Goal: Find specific page/section: Find specific page/section

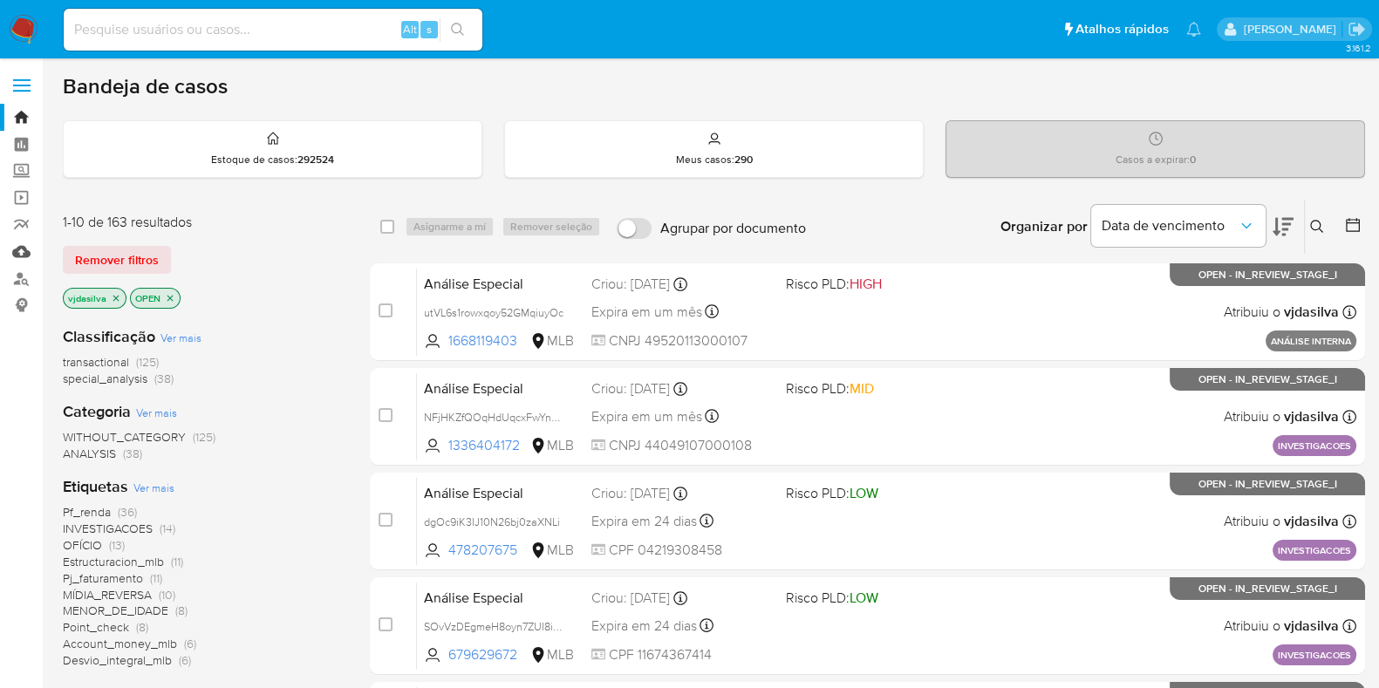
click at [23, 249] on link "Mulan" at bounding box center [104, 251] width 208 height 27
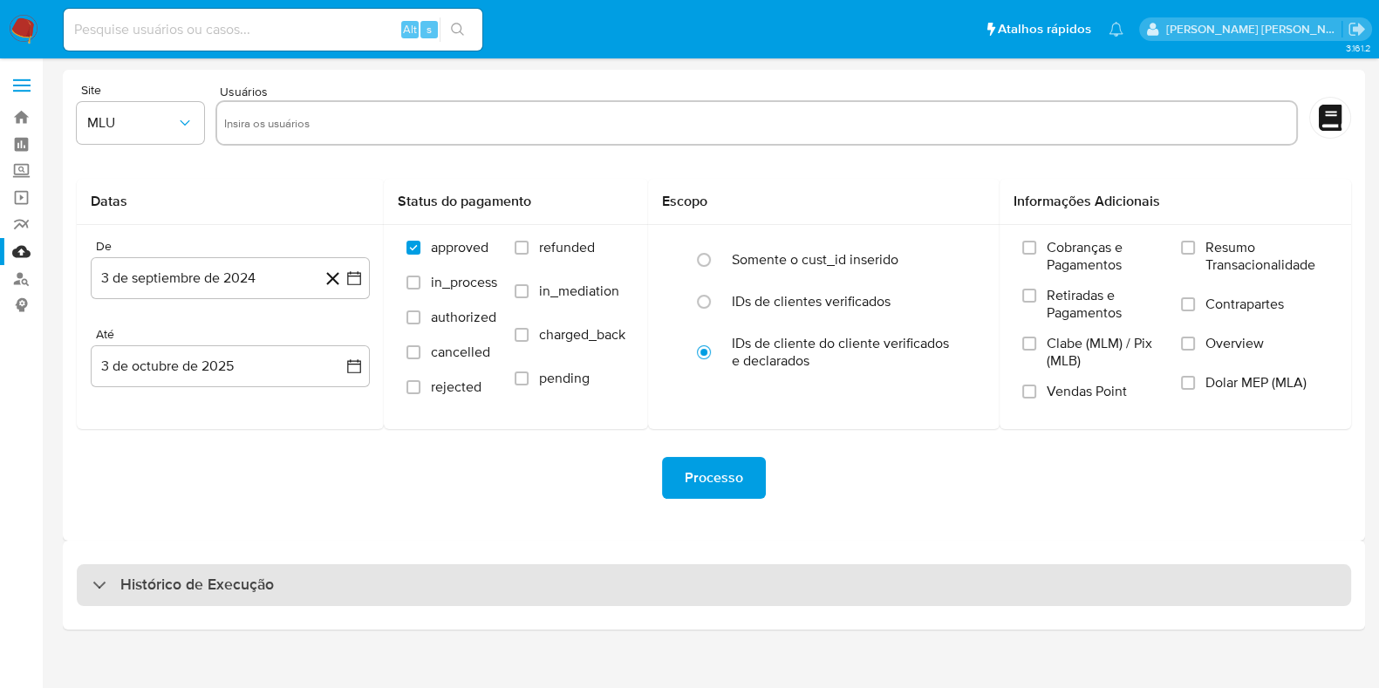
click at [284, 582] on div "Histórico de Execução" at bounding box center [714, 585] width 1274 height 42
select select "10"
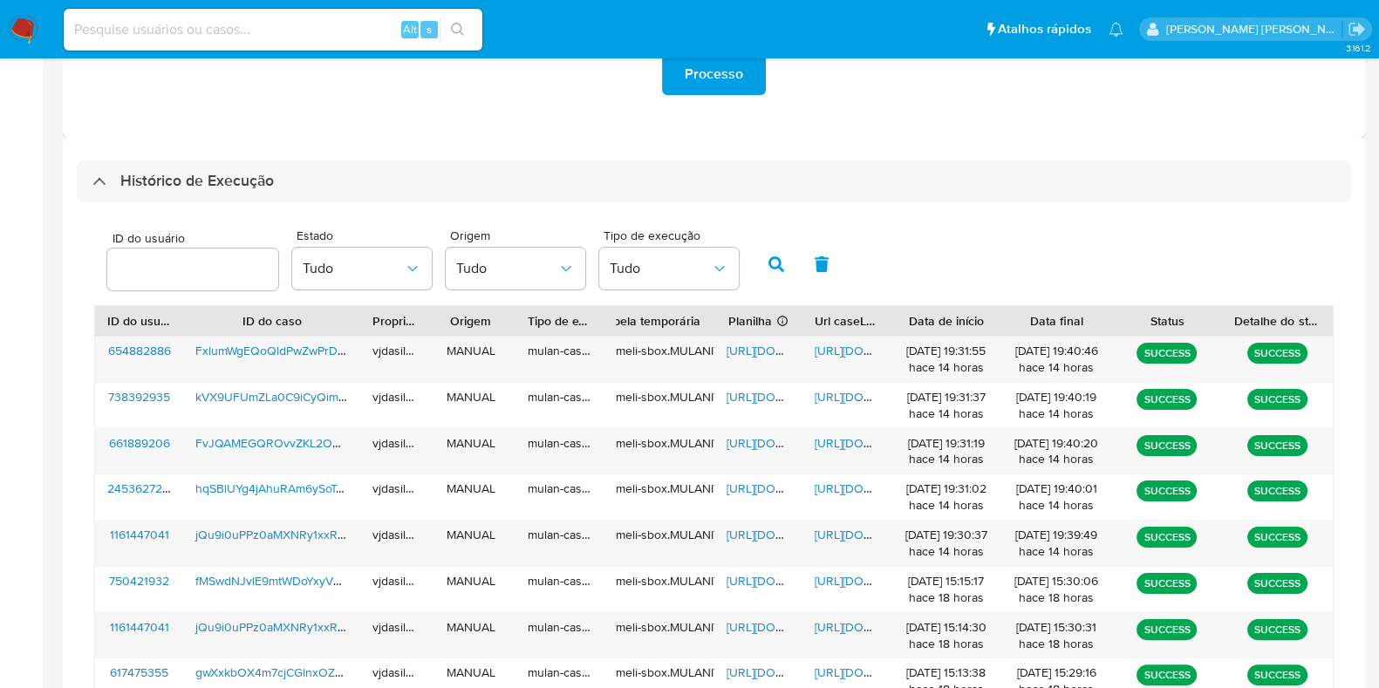
scroll to position [416, 0]
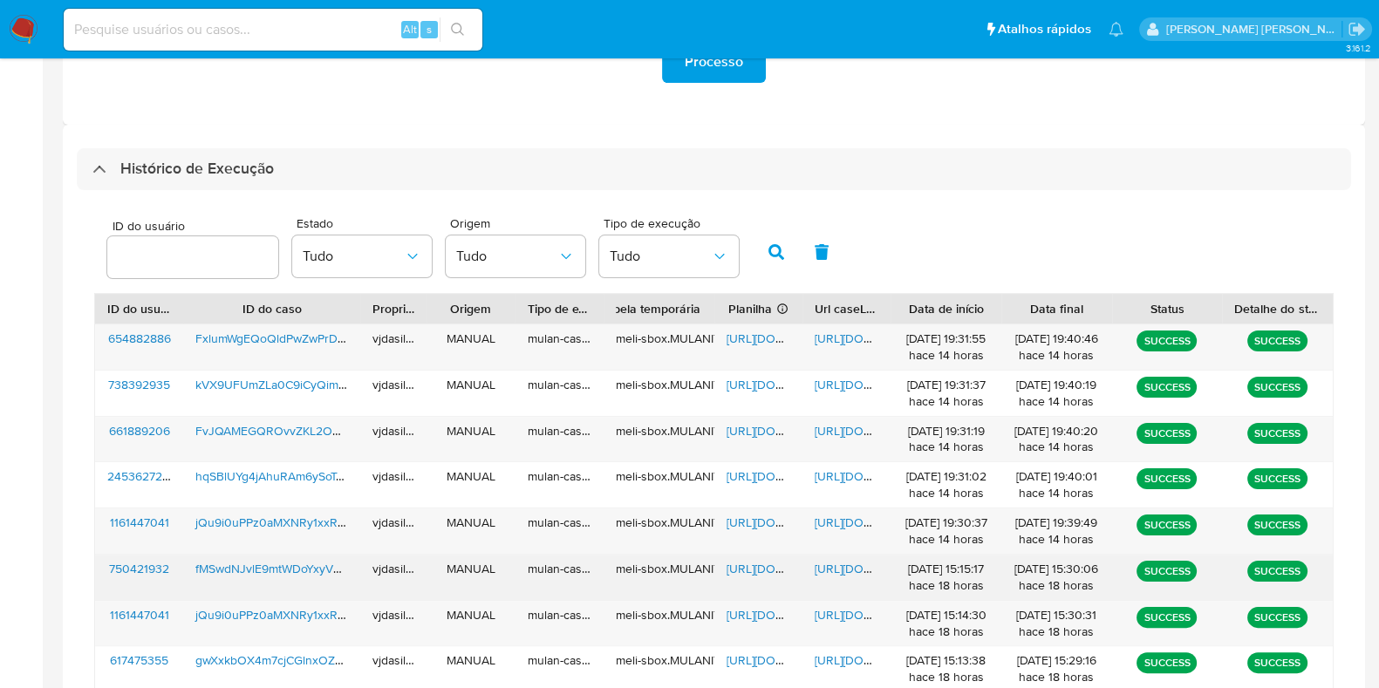
click at [837, 564] on span "[URL][DOMAIN_NAME]" at bounding box center [875, 568] width 120 height 17
click at [749, 569] on span "[URL][DOMAIN_NAME]" at bounding box center [787, 568] width 120 height 17
click at [304, 572] on span "fMSwdNJvlE9mtWDoYxyVUhvX" at bounding box center [278, 568] width 167 height 17
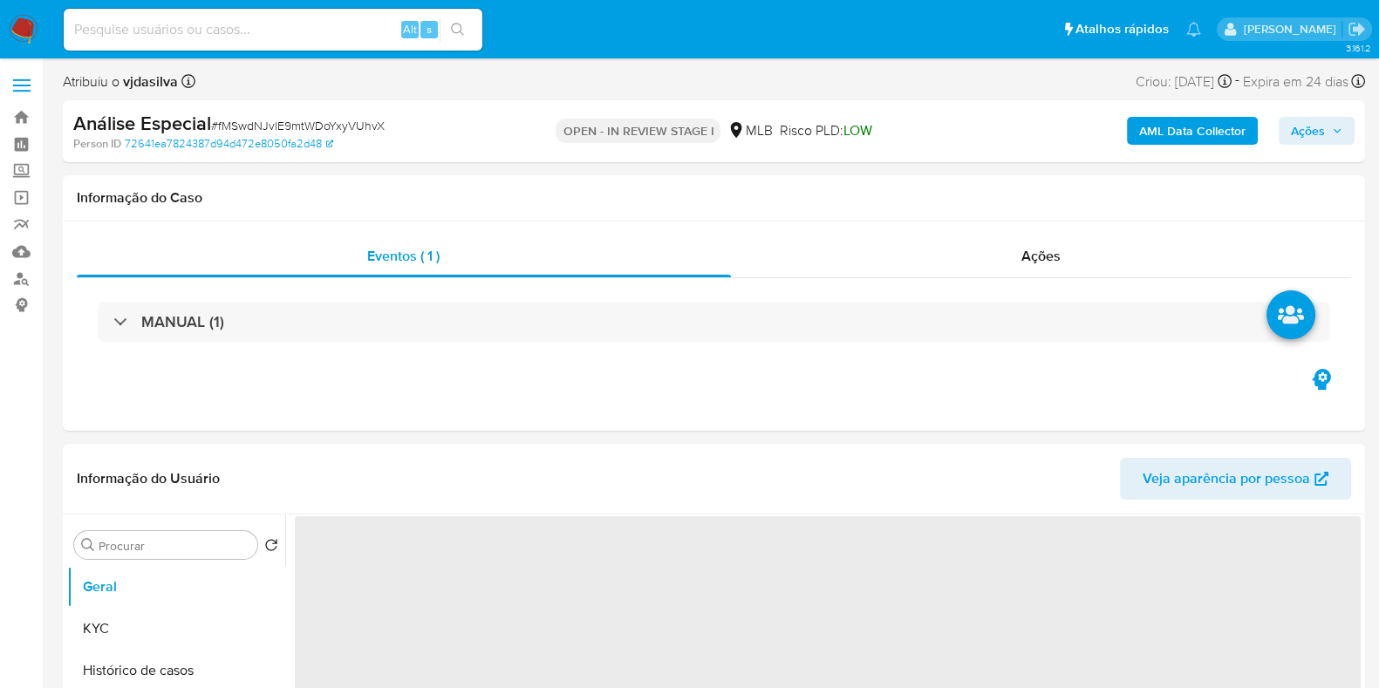
select select "10"
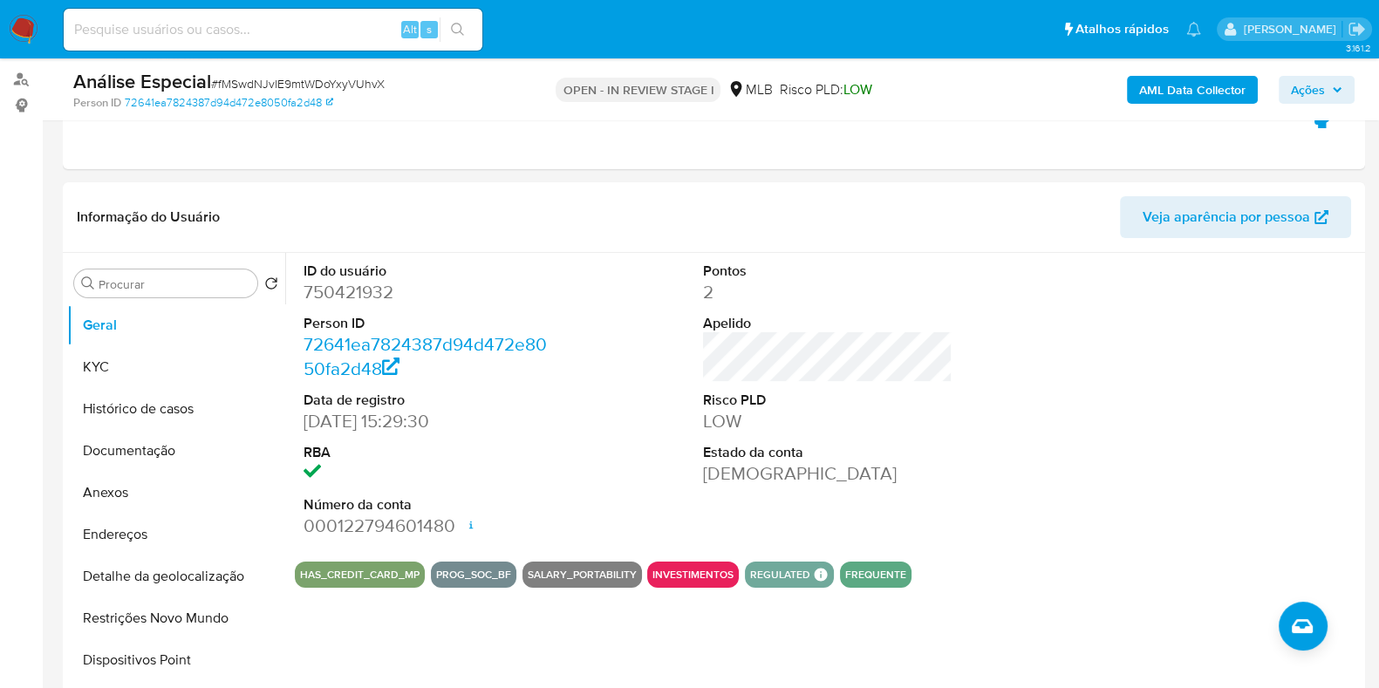
scroll to position [213, 0]
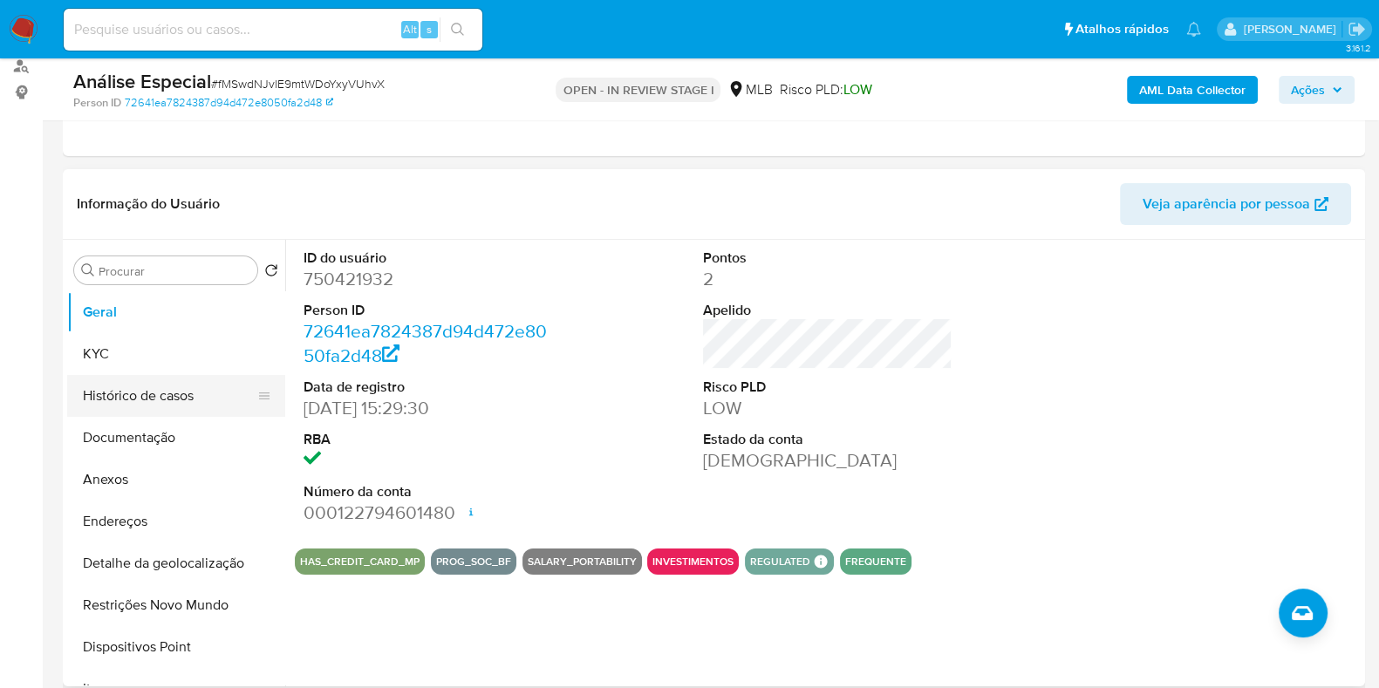
click at [171, 400] on button "Histórico de casos" at bounding box center [169, 396] width 204 height 42
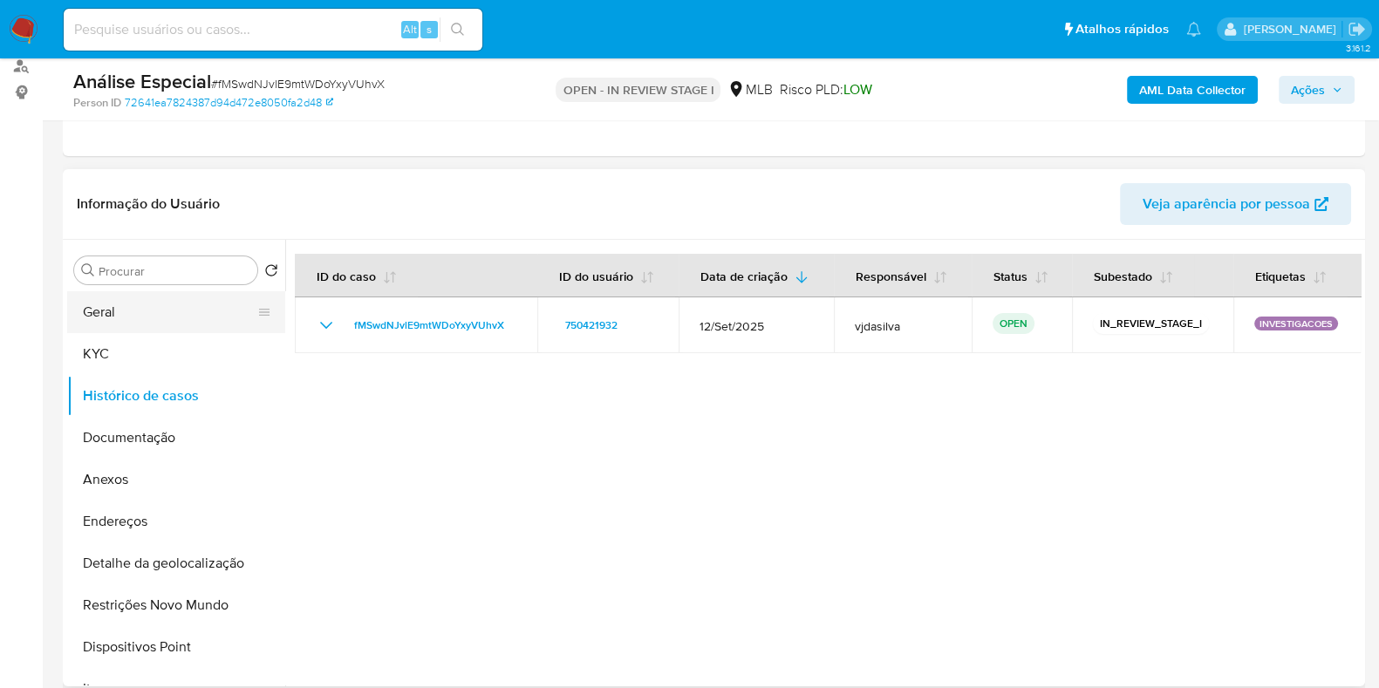
click at [117, 308] on button "Geral" at bounding box center [169, 312] width 204 height 42
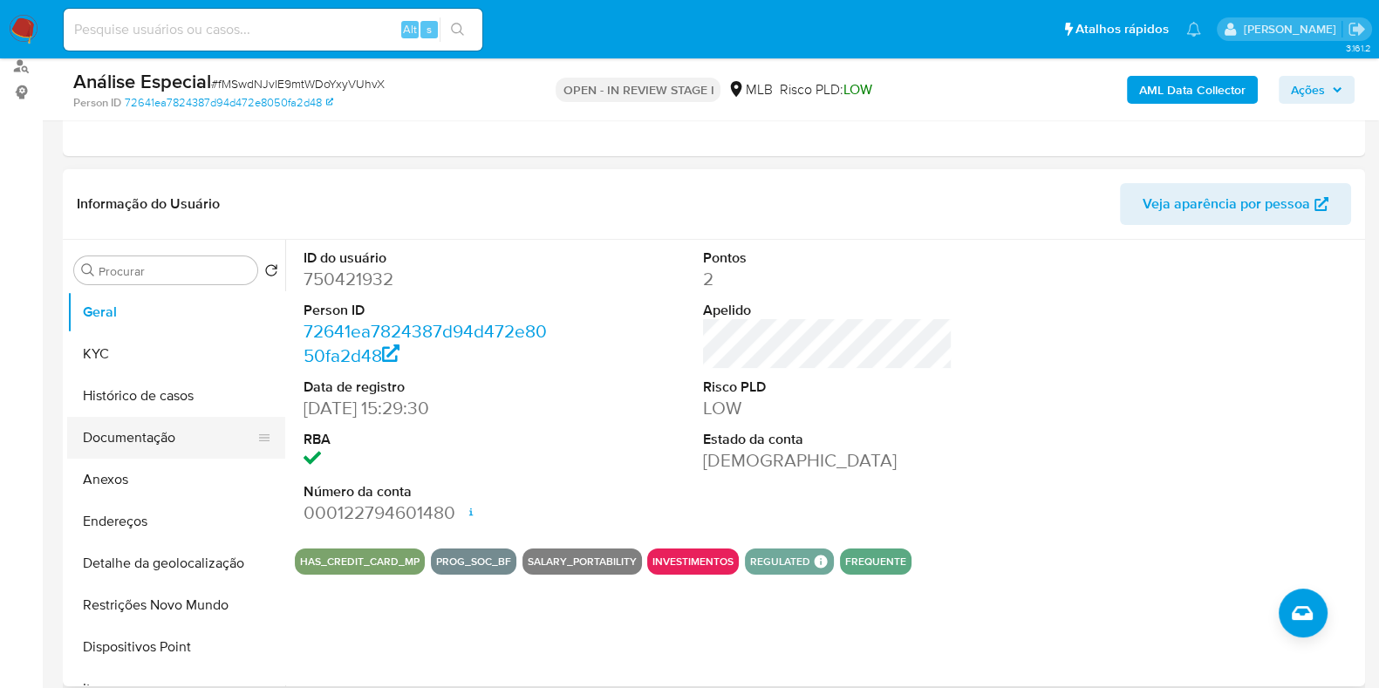
click at [171, 436] on button "Documentação" at bounding box center [169, 438] width 204 height 42
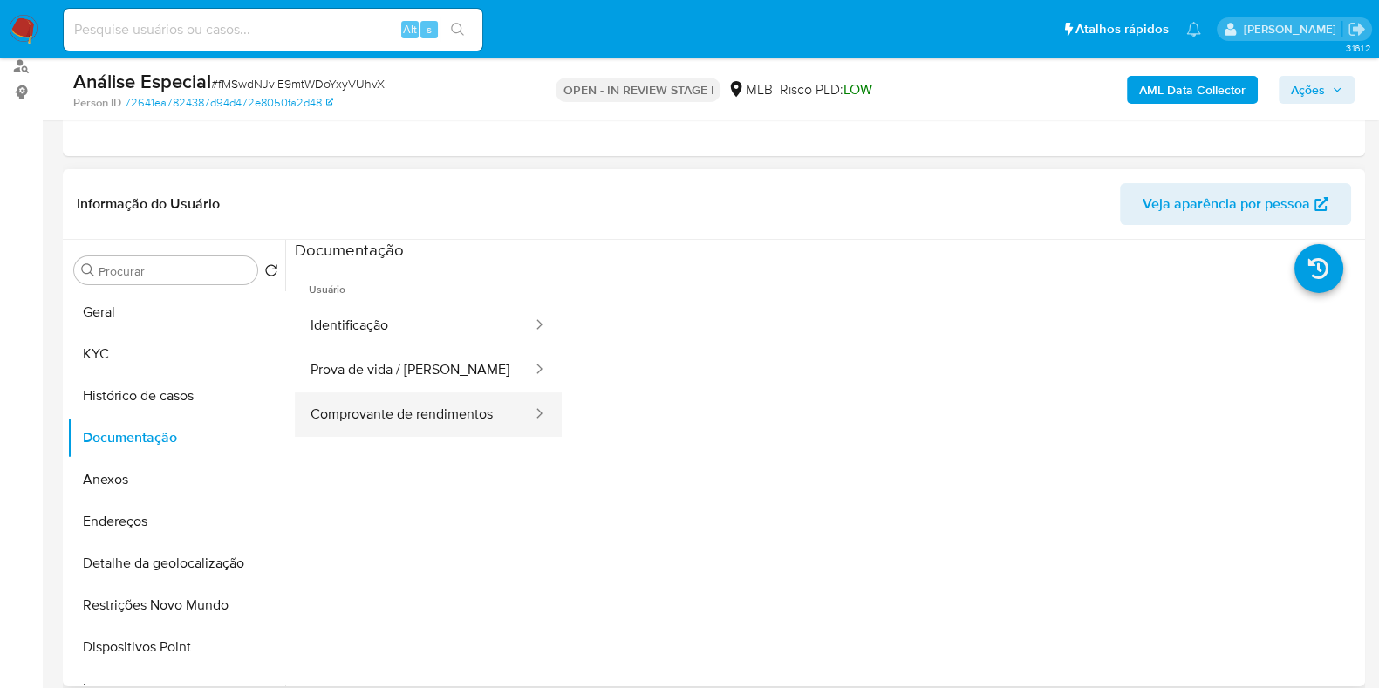
click at [402, 411] on button "Comprovante de rendimentos" at bounding box center [414, 415] width 239 height 44
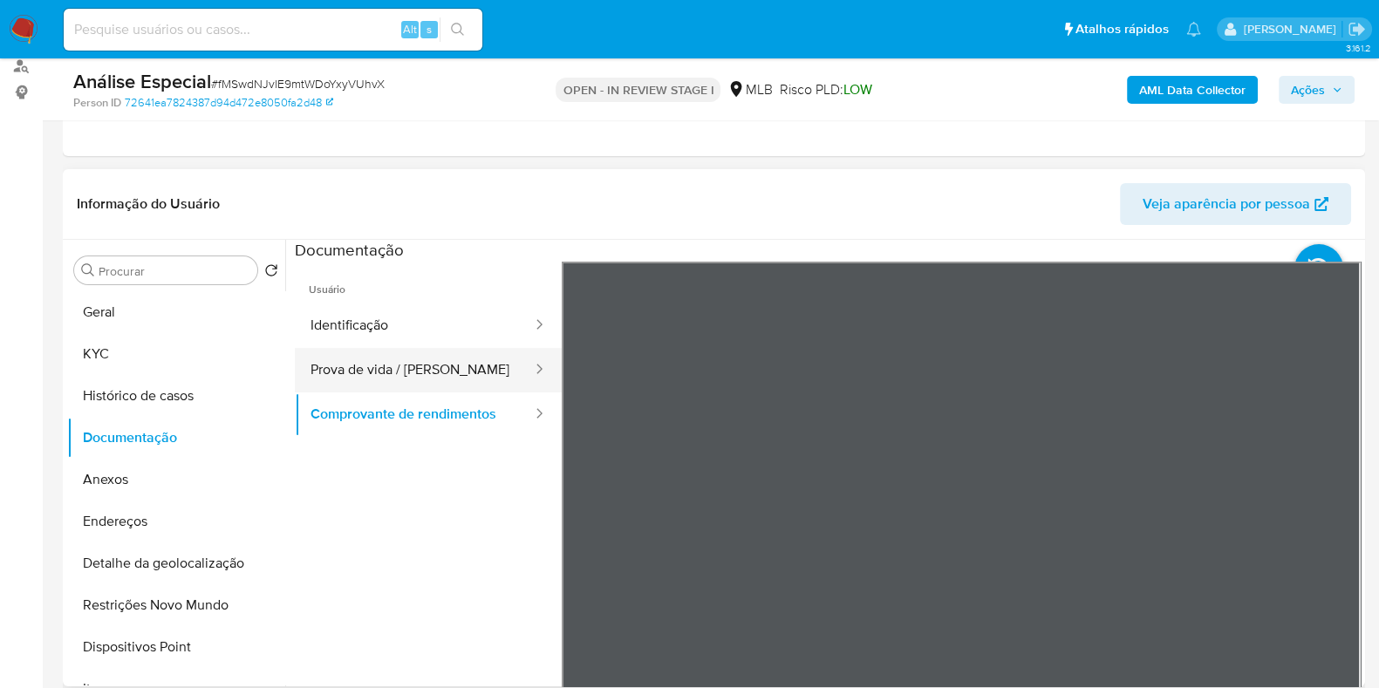
click at [437, 366] on button "Prova de vida / Selfie" at bounding box center [414, 370] width 239 height 44
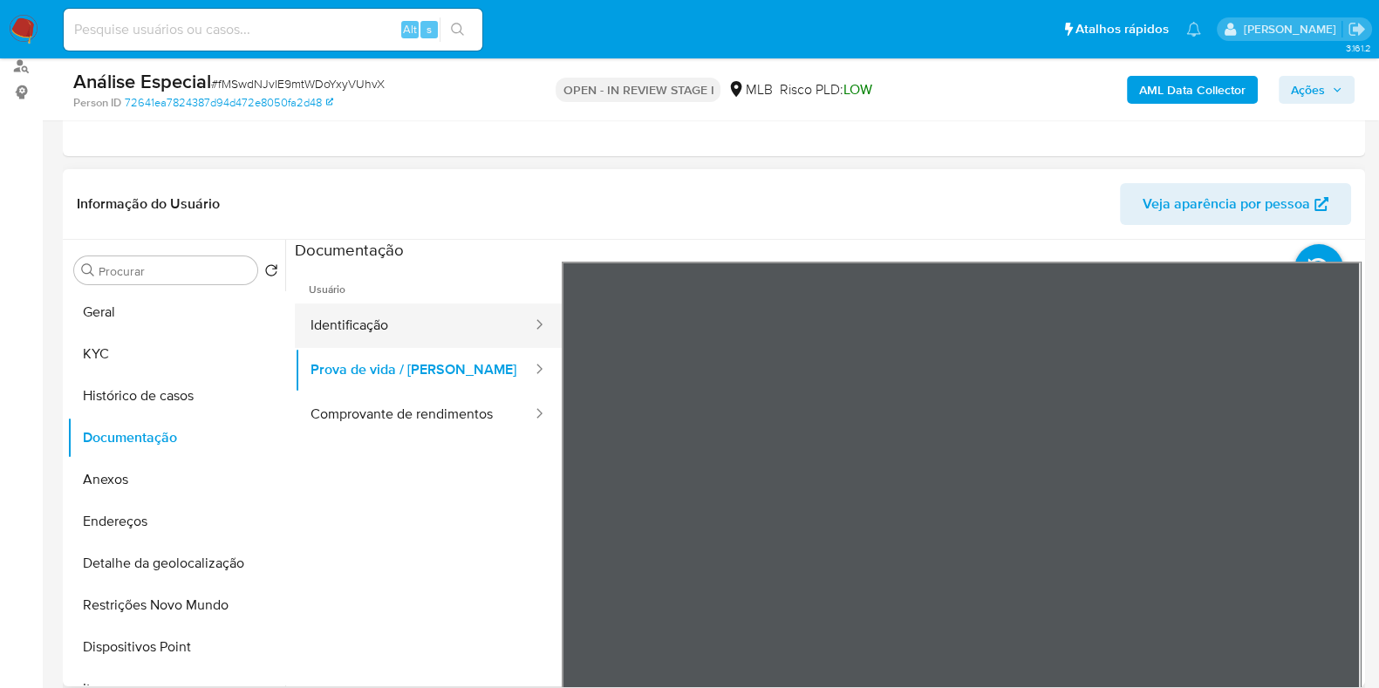
click at [392, 325] on button "Identificação" at bounding box center [414, 326] width 239 height 44
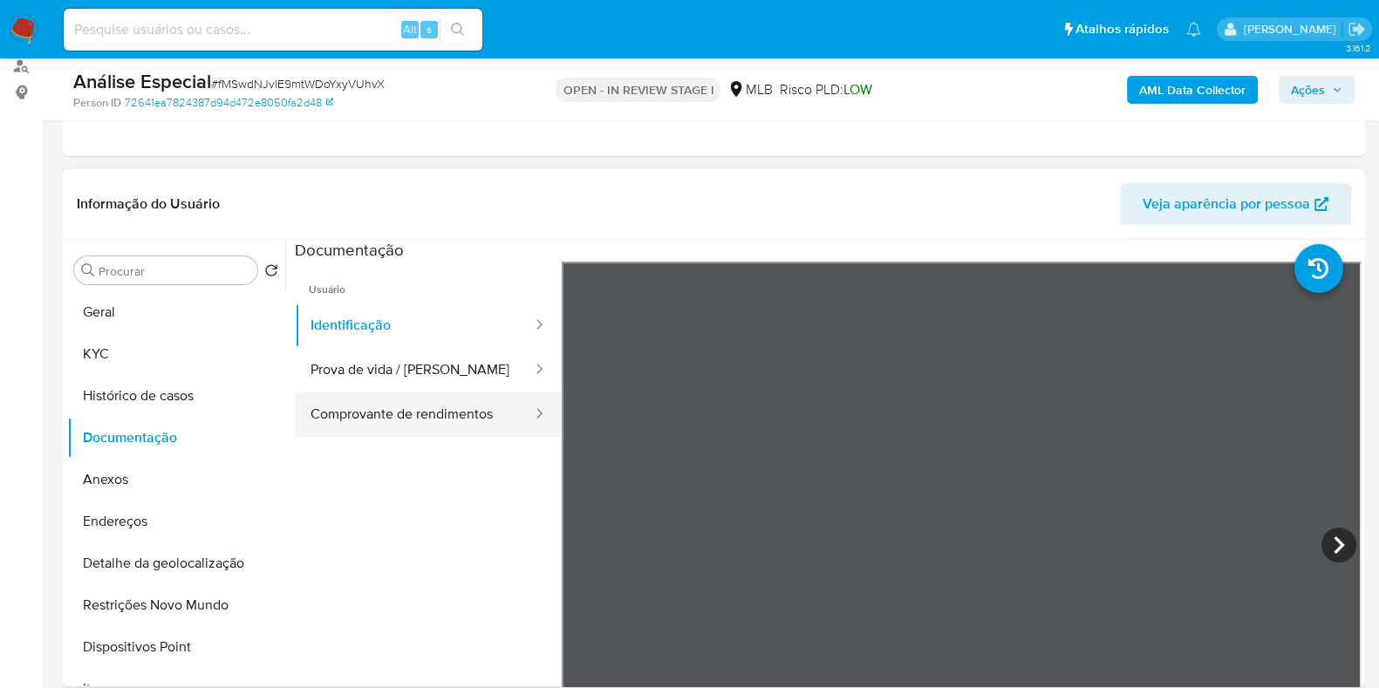
click at [424, 420] on button "Comprovante de rendimentos" at bounding box center [414, 415] width 239 height 44
